Goal: Check status: Check status

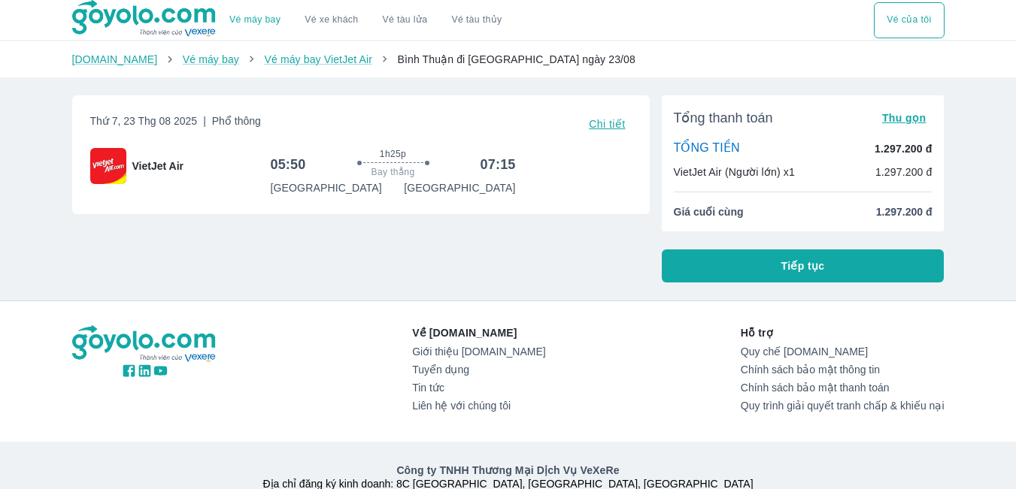
click at [911, 24] on button "Vé của tôi" at bounding box center [909, 20] width 70 height 36
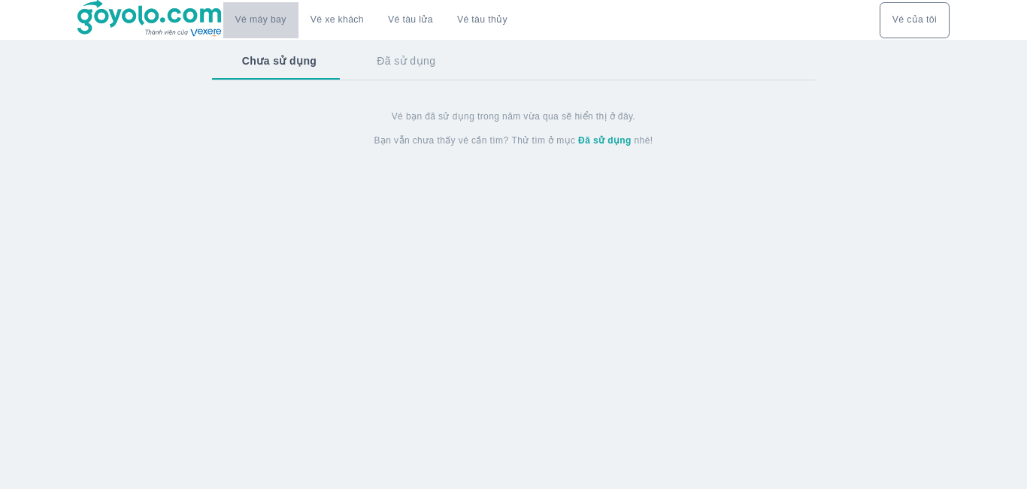
click at [275, 25] on link "Vé máy bay" at bounding box center [260, 19] width 51 height 11
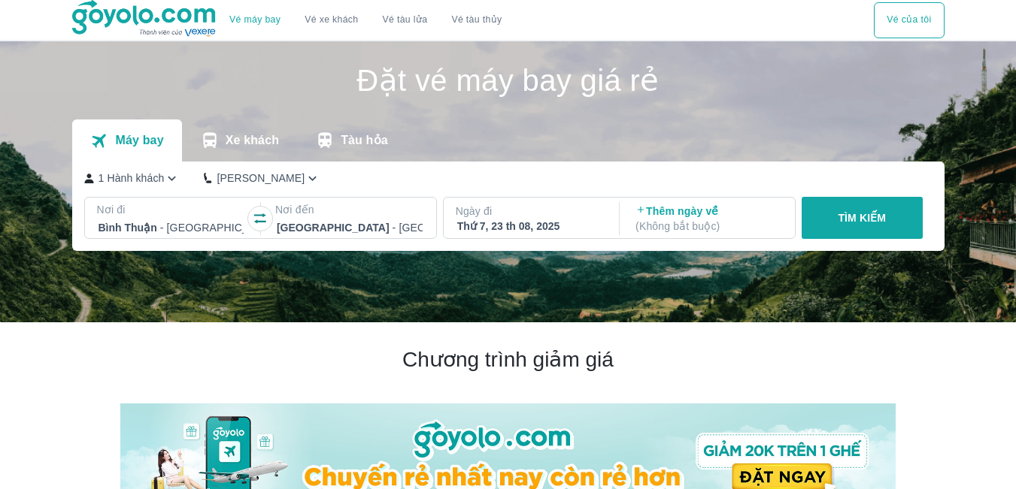
click at [922, 9] on button "Vé của tôi" at bounding box center [909, 20] width 70 height 36
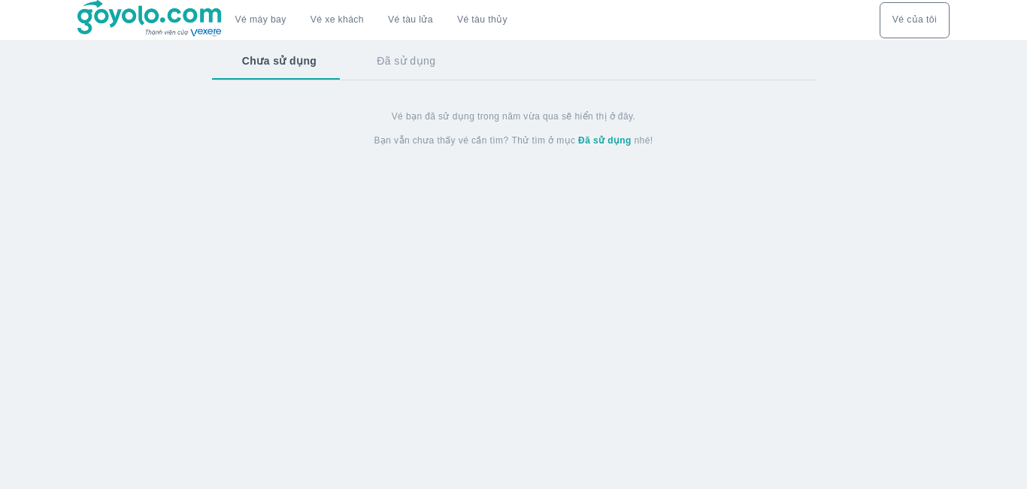
click at [607, 143] on strong "Đã sử dụng" at bounding box center [604, 140] width 53 height 11
click at [274, 55] on button "Chưa sử dụng" at bounding box center [278, 60] width 132 height 39
click at [409, 62] on button "Đã sử dụng" at bounding box center [406, 60] width 119 height 39
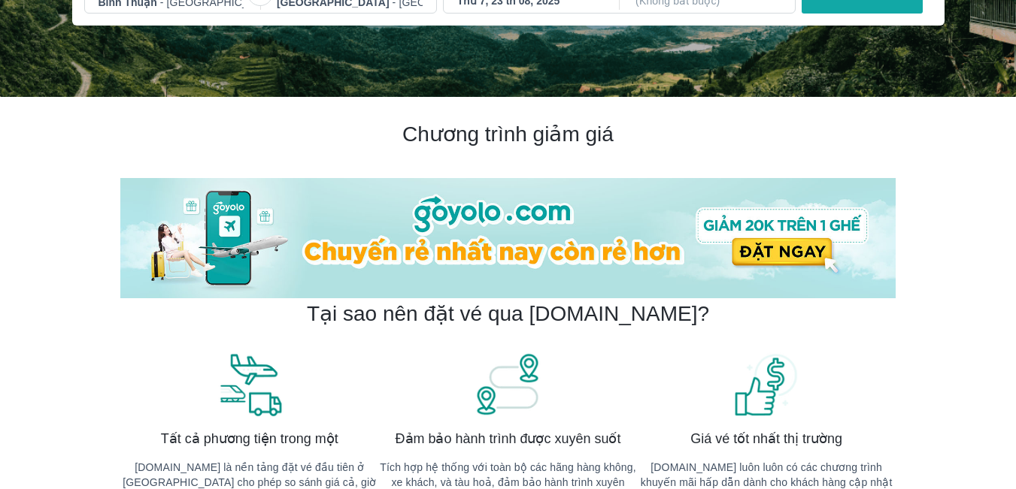
scroll to position [75, 0]
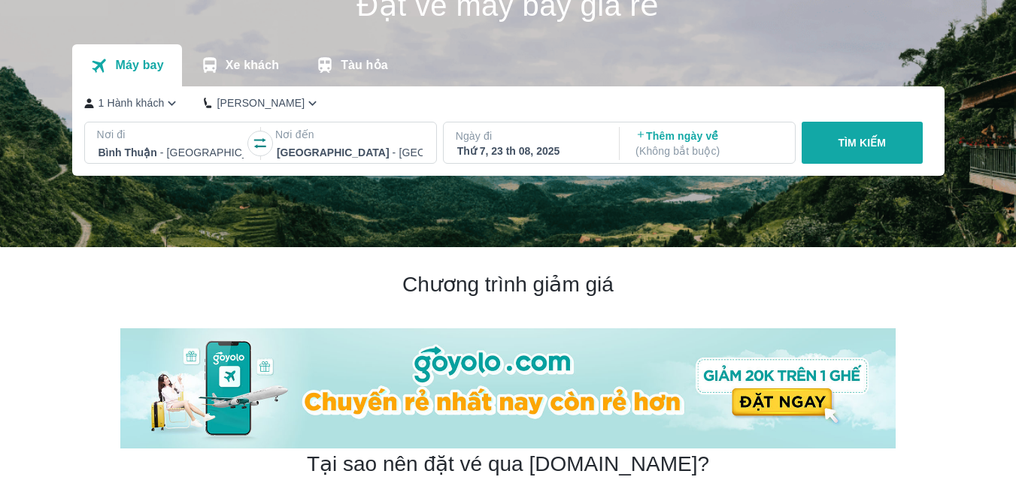
click at [304, 105] on icon "button" at bounding box center [312, 103] width 16 height 16
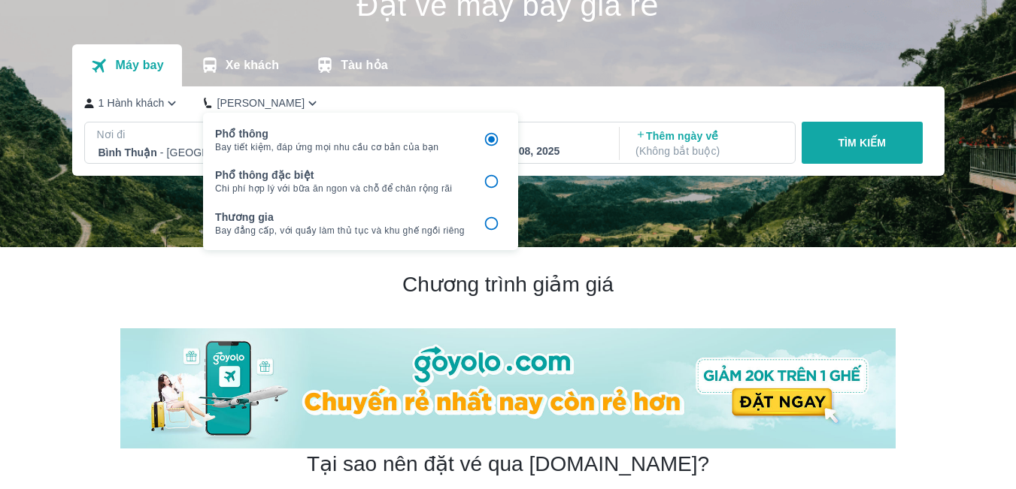
click at [304, 105] on icon "button" at bounding box center [312, 103] width 16 height 16
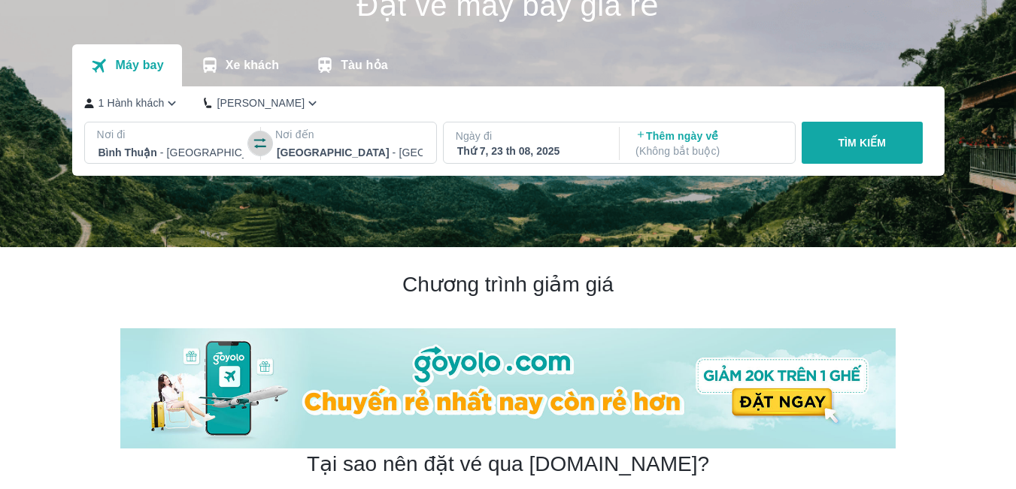
click at [256, 141] on icon "button" at bounding box center [260, 143] width 12 height 11
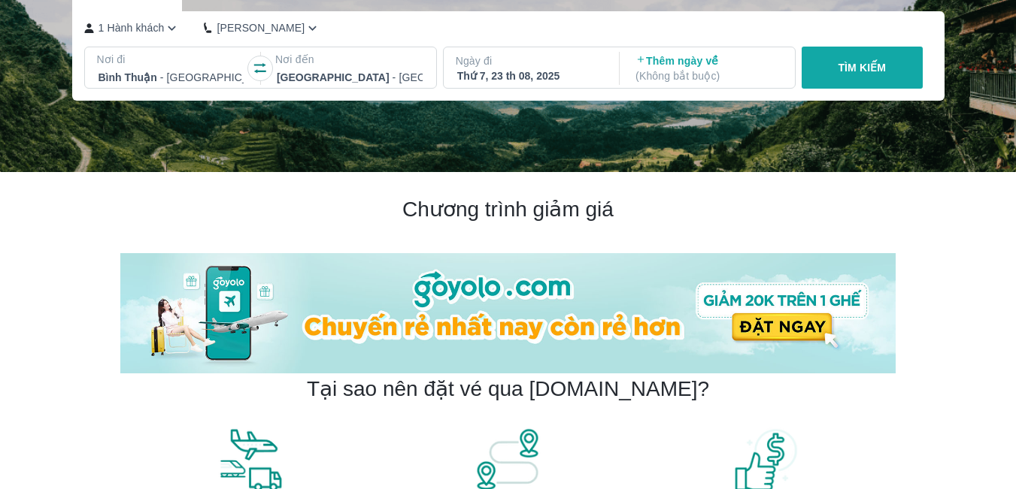
scroll to position [0, 0]
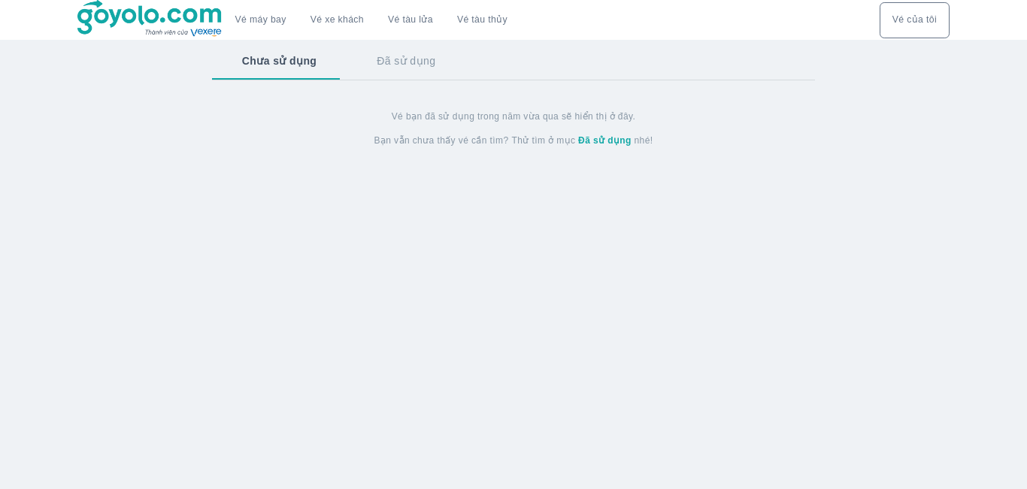
click at [912, 23] on button "Vé của tôi" at bounding box center [915, 20] width 70 height 36
